Goal: Task Accomplishment & Management: Use online tool/utility

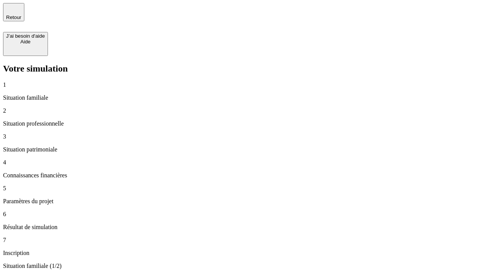
type input "30 000"
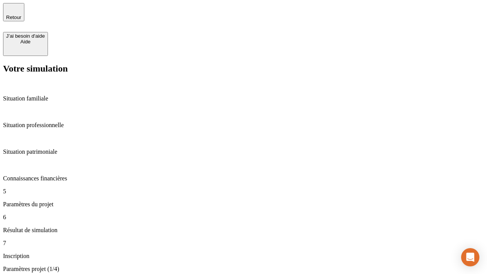
type input "25"
type input "64"
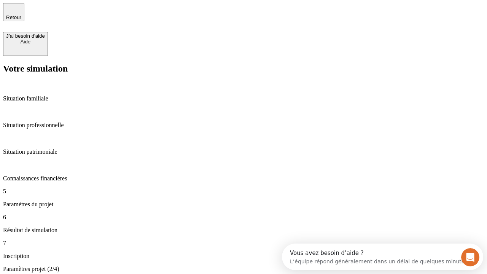
type input "1 000"
type input "640"
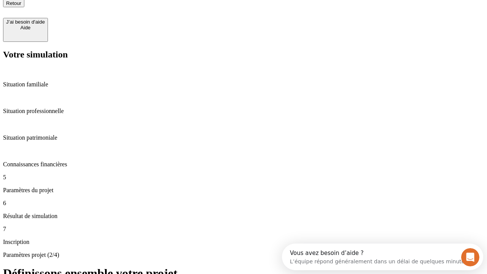
type input "47"
